Goal: Task Accomplishment & Management: Complete application form

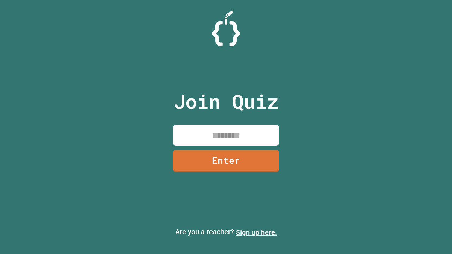
click at [257, 233] on link "Sign up here." at bounding box center [256, 233] width 41 height 8
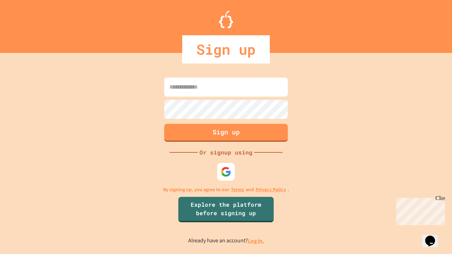
click at [257, 241] on link "Log in." at bounding box center [256, 240] width 16 height 7
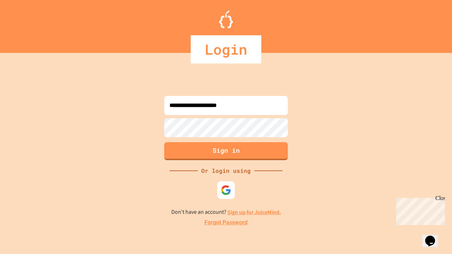
type input "**********"
